Goal: Navigation & Orientation: Find specific page/section

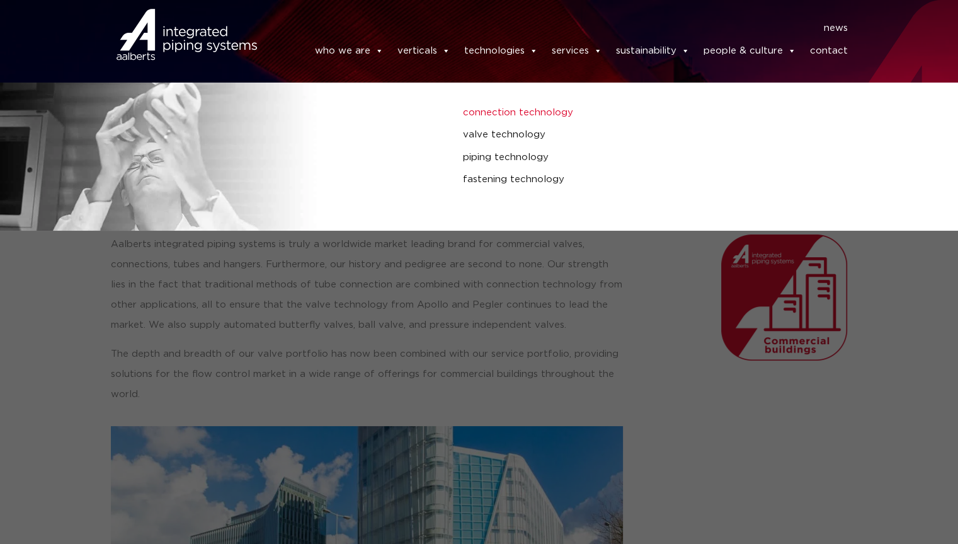
click at [499, 113] on link "connection technology" at bounding box center [643, 113] width 360 height 16
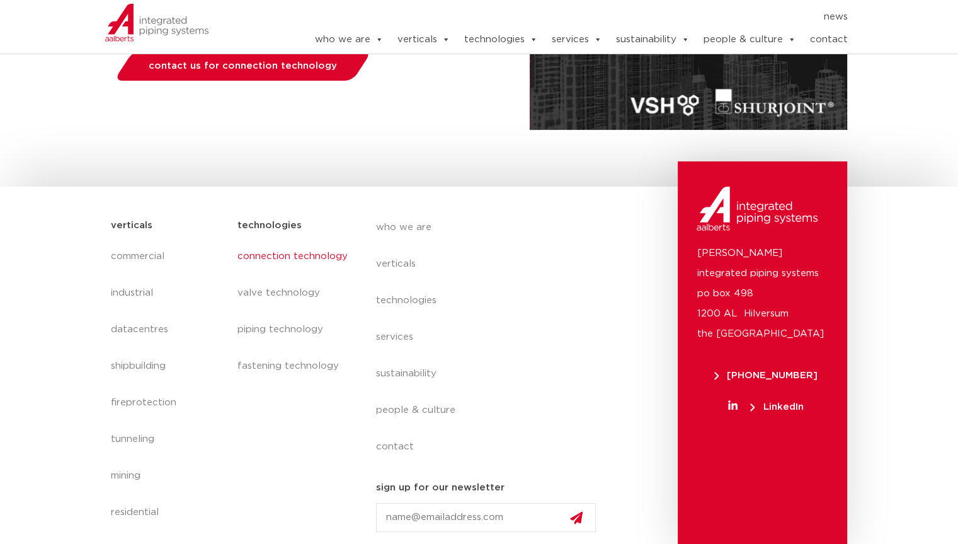
scroll to position [331, 0]
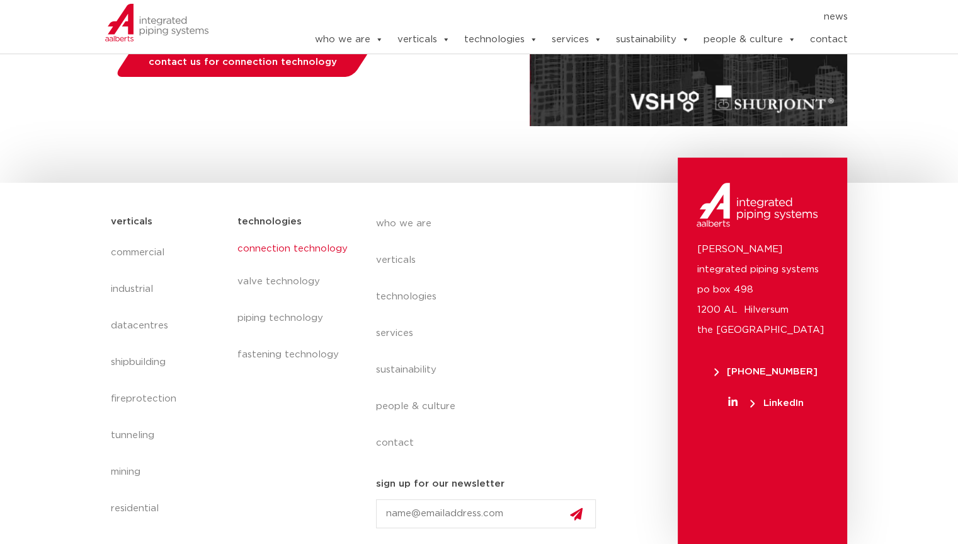
click at [304, 249] on link "connection technology" at bounding box center [293, 248] width 113 height 29
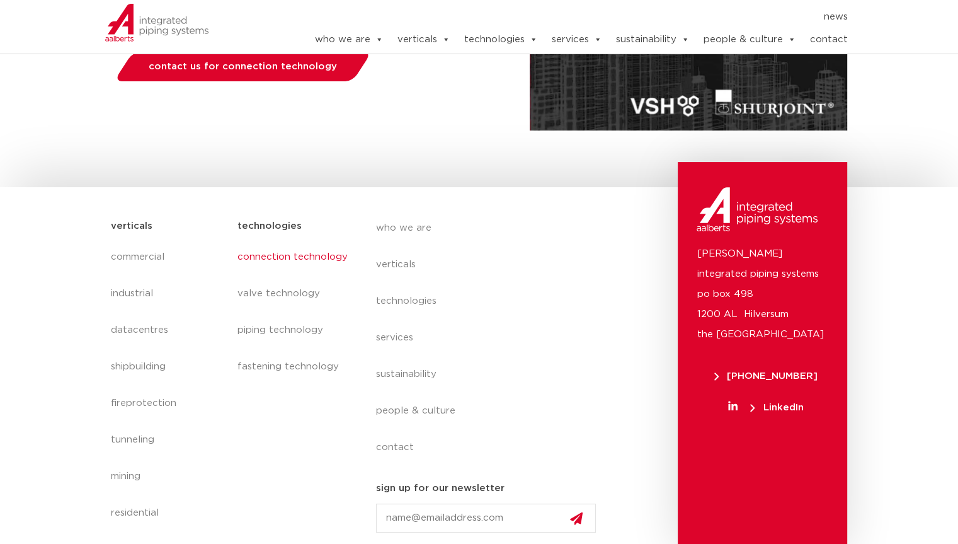
scroll to position [331, 0]
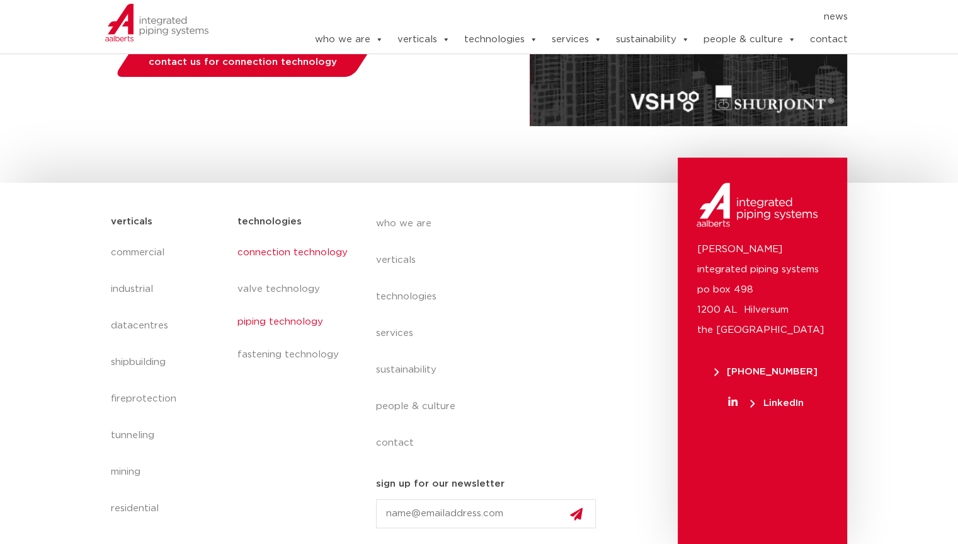
click at [281, 324] on link "piping technology" at bounding box center [293, 322] width 113 height 29
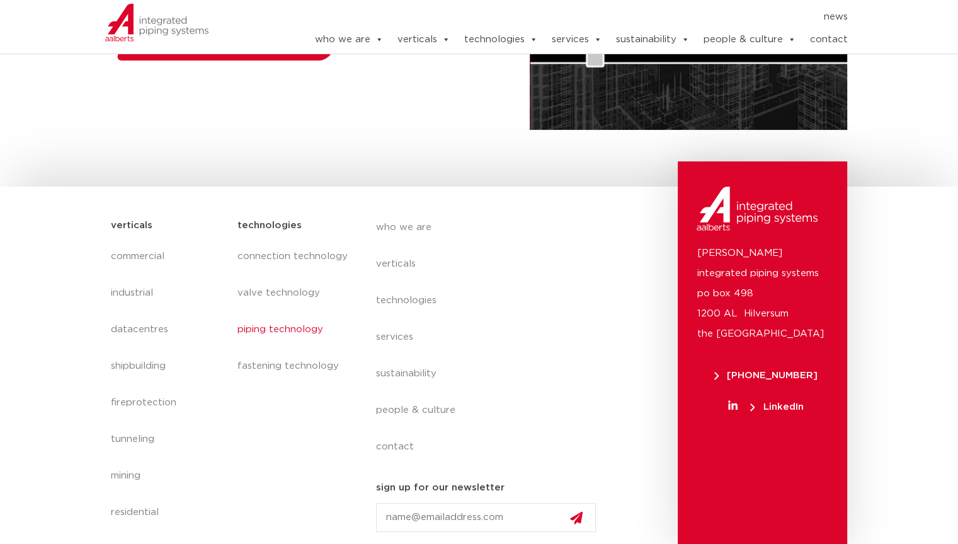
scroll to position [331, 0]
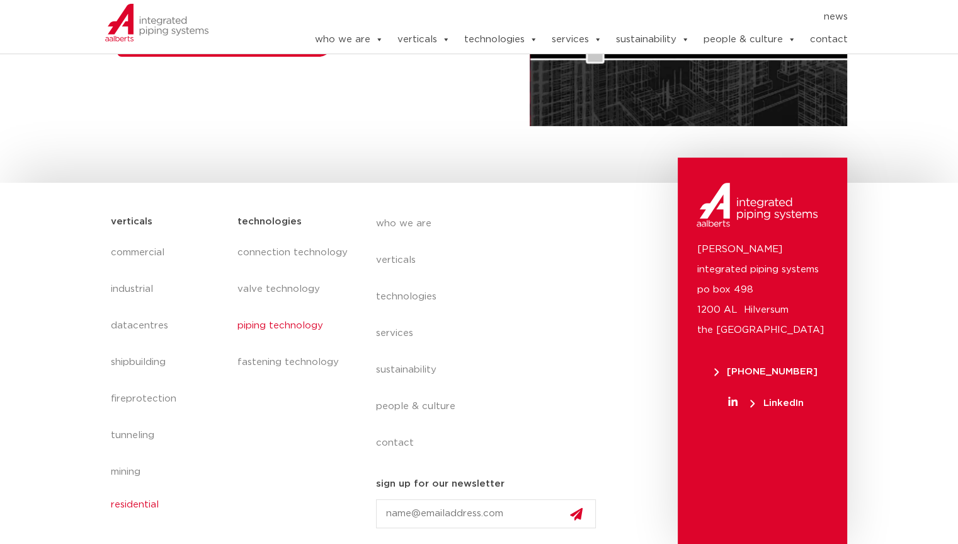
click at [134, 506] on link "residential" at bounding box center [168, 504] width 114 height 29
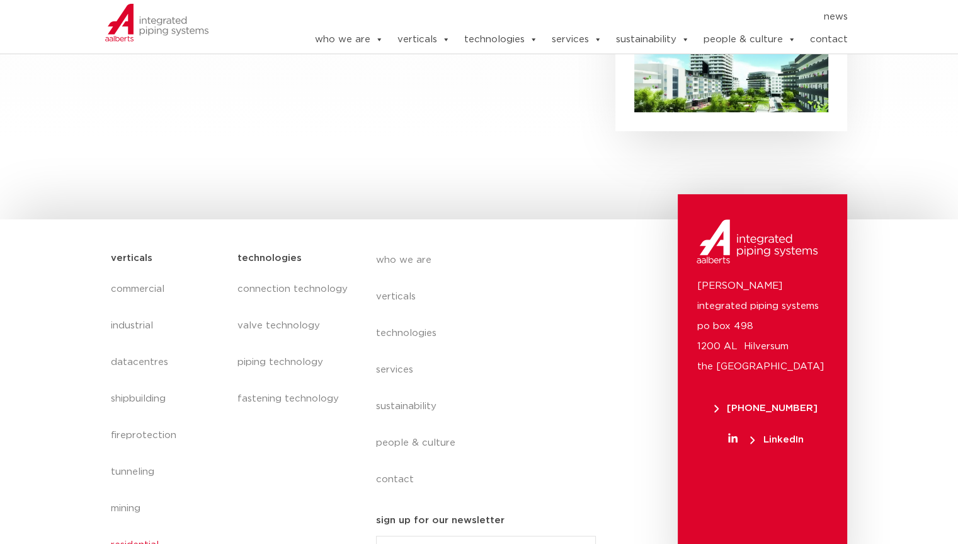
scroll to position [613, 0]
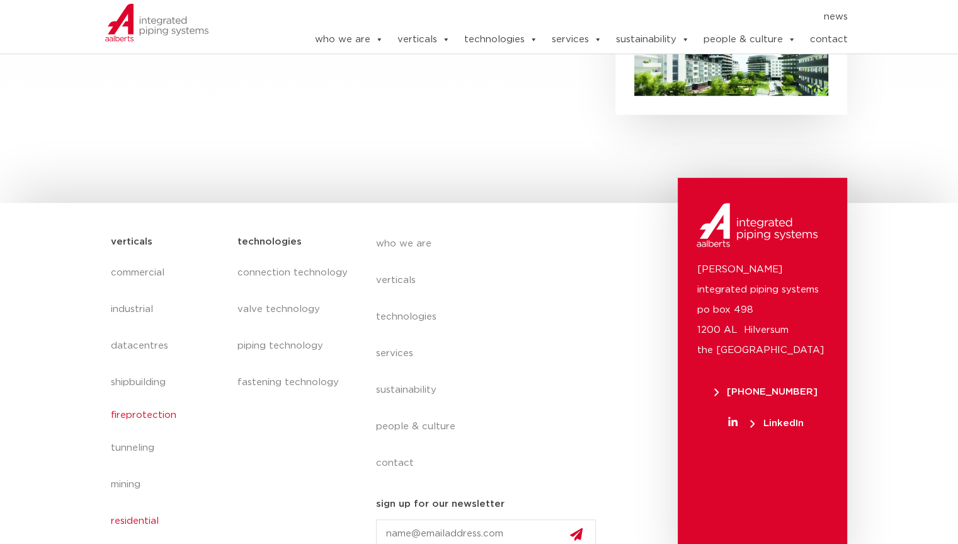
click at [137, 401] on link "fireprotection" at bounding box center [168, 415] width 114 height 29
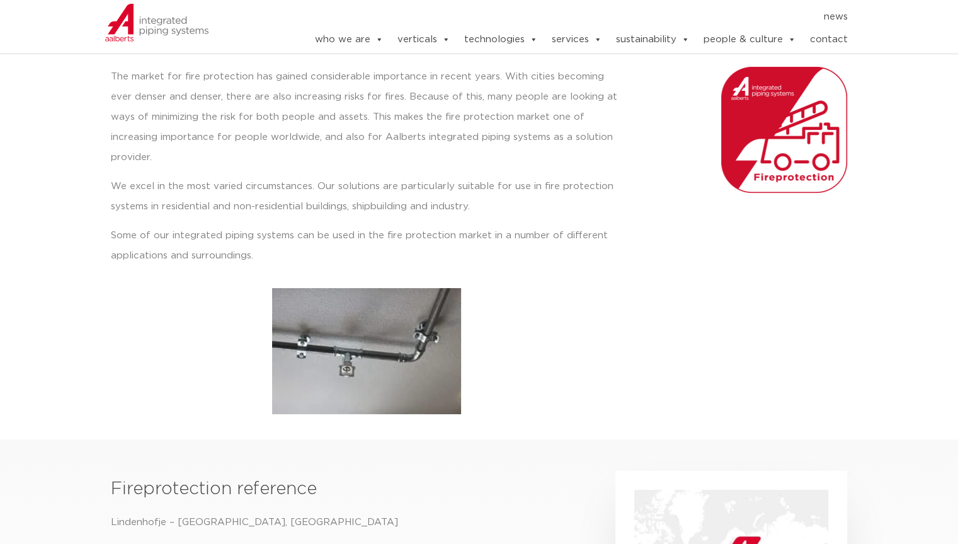
scroll to position [189, 0]
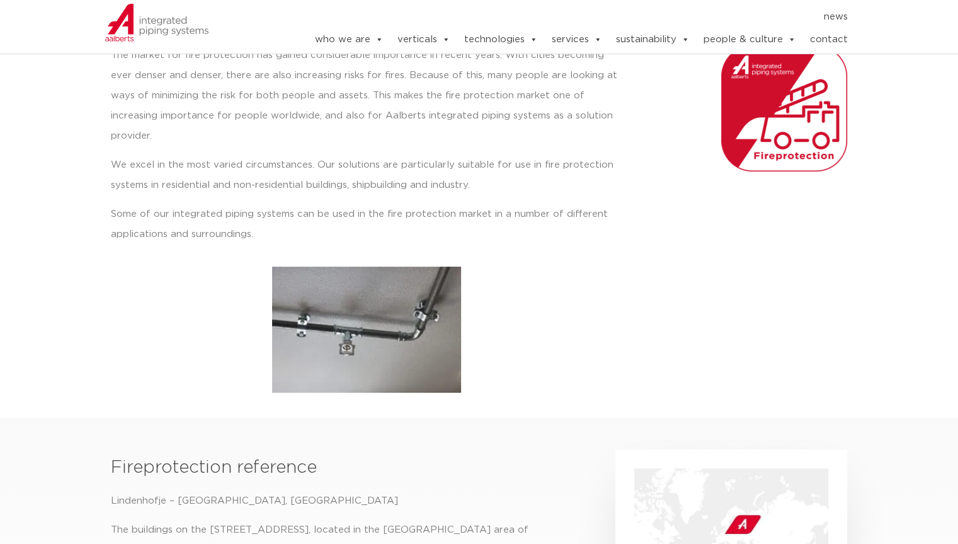
click at [347, 312] on img at bounding box center [366, 330] width 189 height 126
click at [345, 313] on img at bounding box center [366, 330] width 189 height 126
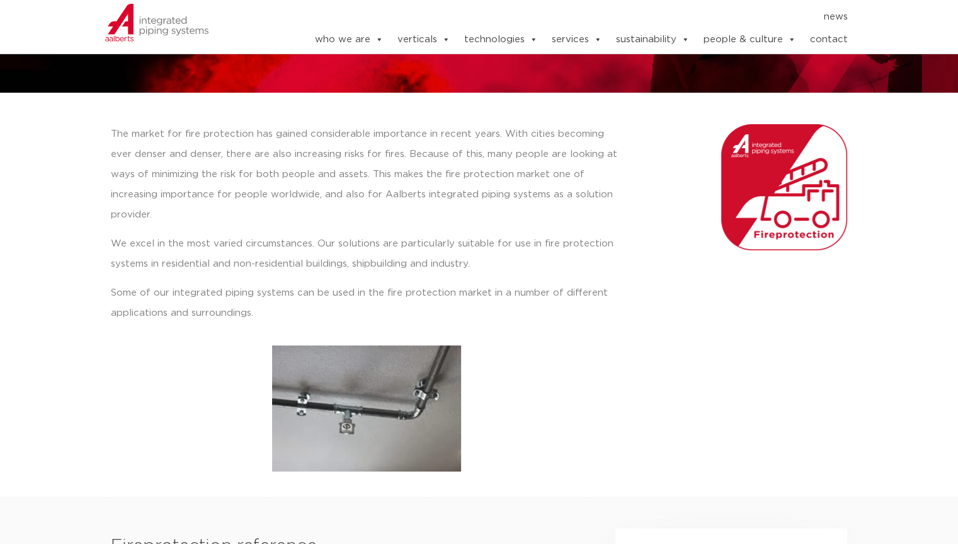
scroll to position [0, 0]
